Goal: Task Accomplishment & Management: Use online tool/utility

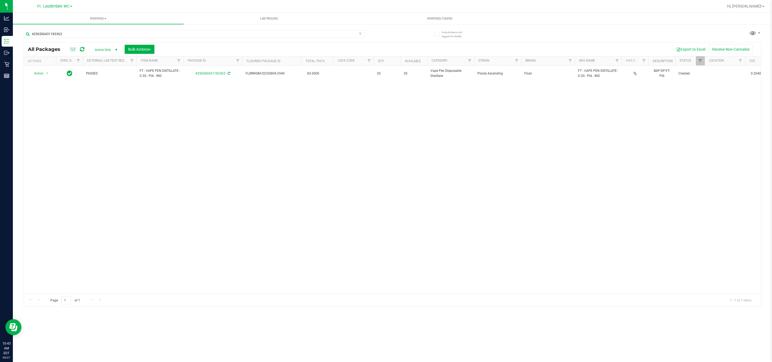
click at [86, 38] on div "4256500431183363" at bounding box center [194, 36] width 341 height 12
click at [86, 35] on input "4256500431183363" at bounding box center [194, 34] width 341 height 8
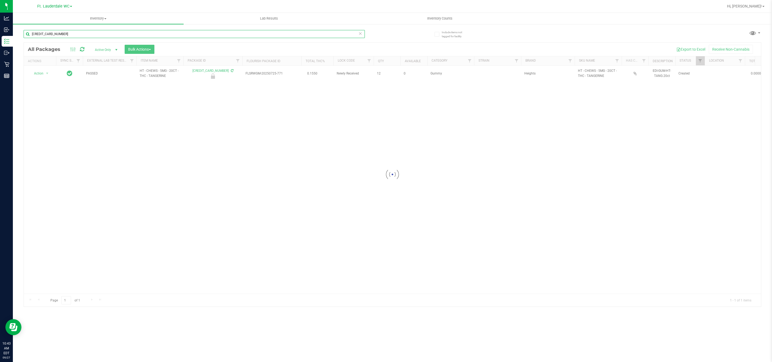
type input "[CREDIT_CARD_NUMBER]"
click at [43, 76] on div at bounding box center [392, 175] width 737 height 264
click at [43, 70] on span "Action" at bounding box center [36, 74] width 14 height 8
click at [40, 129] on li "Unlock package" at bounding box center [46, 131] width 35 height 8
click at [166, 28] on div "[CREDIT_CARD_NUMBER]" at bounding box center [208, 33] width 369 height 17
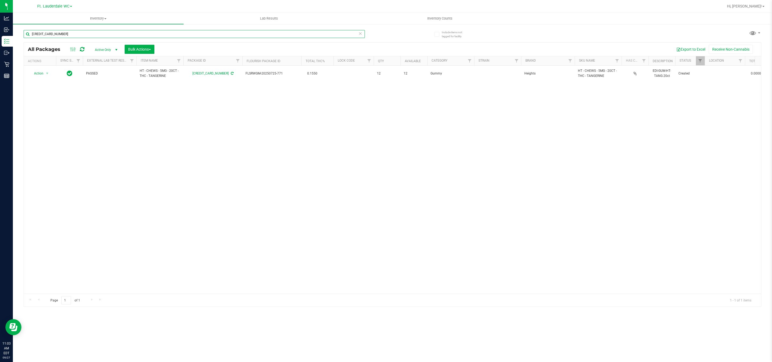
click at [166, 30] on input "[CREDIT_CARD_NUMBER]" at bounding box center [194, 34] width 341 height 8
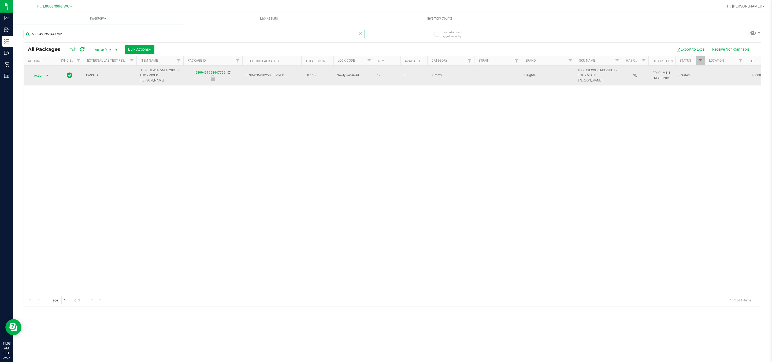
type input "5899491958447752"
drag, startPoint x: 32, startPoint y: 69, endPoint x: 32, endPoint y: 74, distance: 4.6
click at [32, 74] on span "Action" at bounding box center [36, 76] width 14 height 8
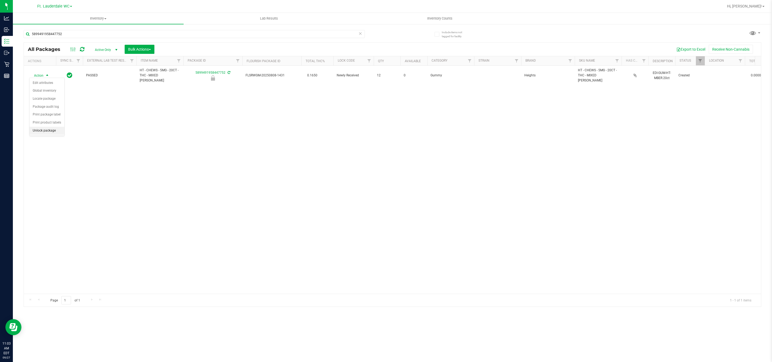
click at [49, 135] on li "Unlock package" at bounding box center [46, 131] width 35 height 8
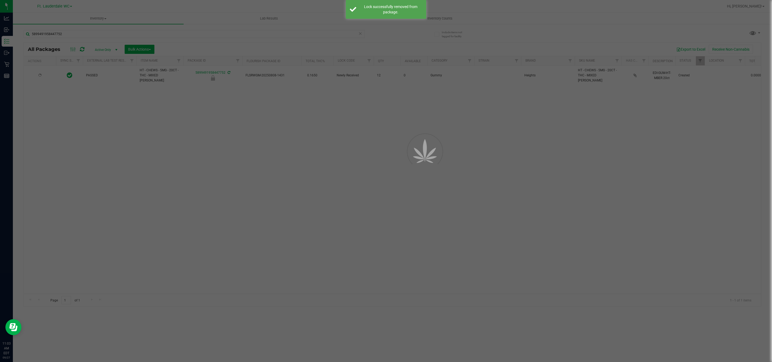
click at [139, 186] on div at bounding box center [386, 181] width 772 height 362
